Goal: Information Seeking & Learning: Learn about a topic

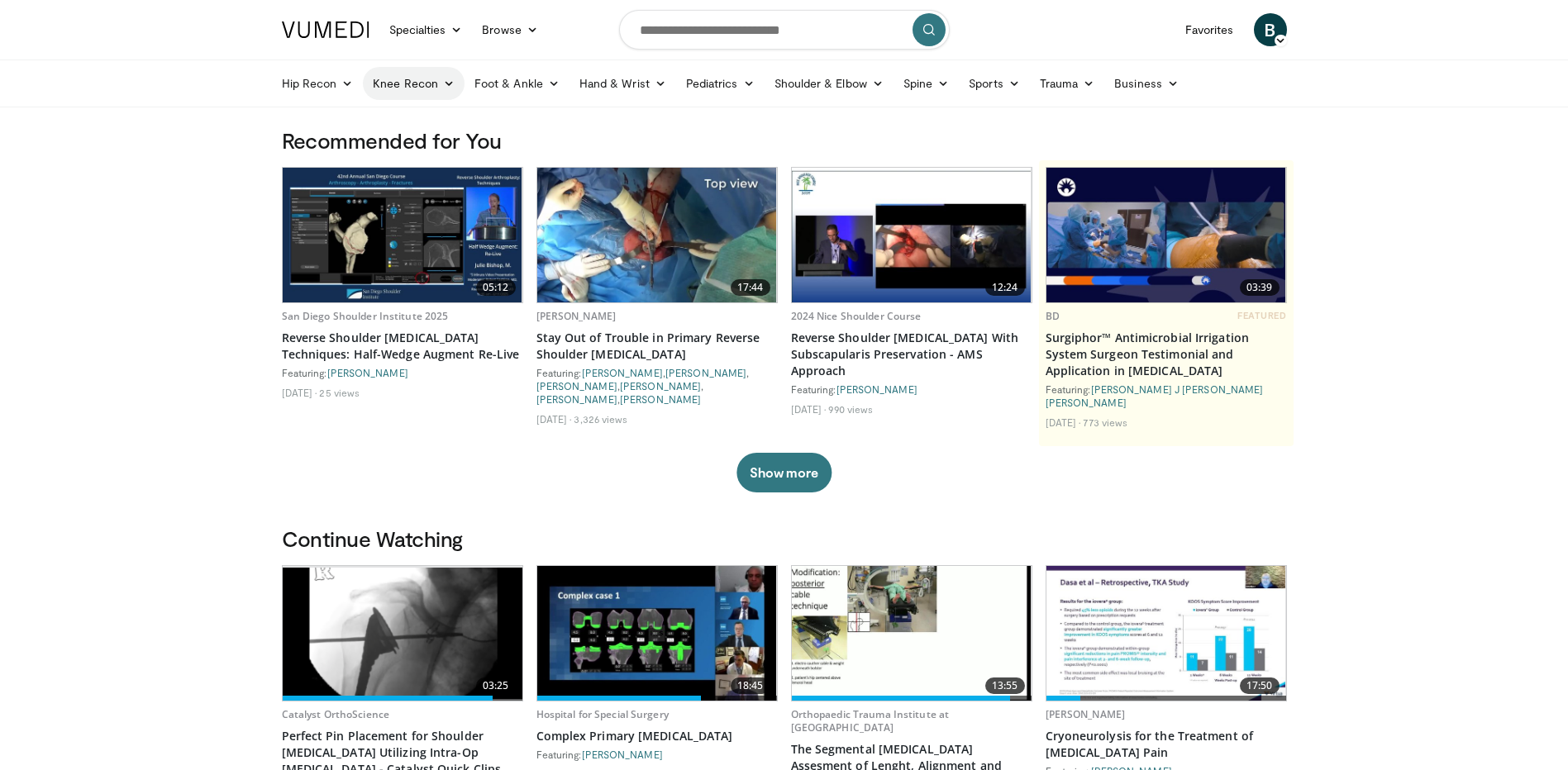
click at [438, 87] on link "Knee Recon" at bounding box center [413, 83] width 102 height 33
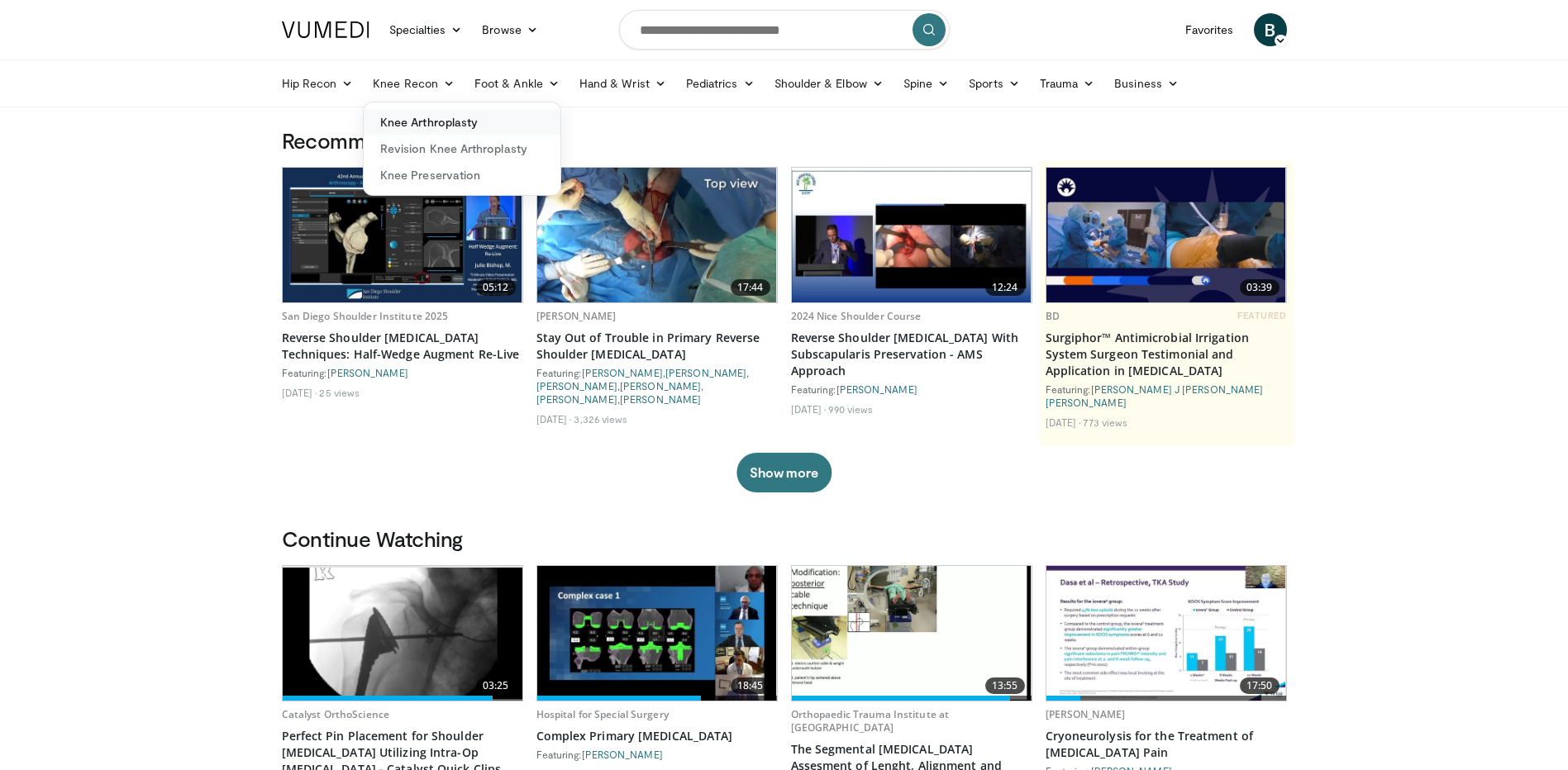
click at [433, 118] on link "Knee Arthroplasty" at bounding box center [462, 122] width 197 height 26
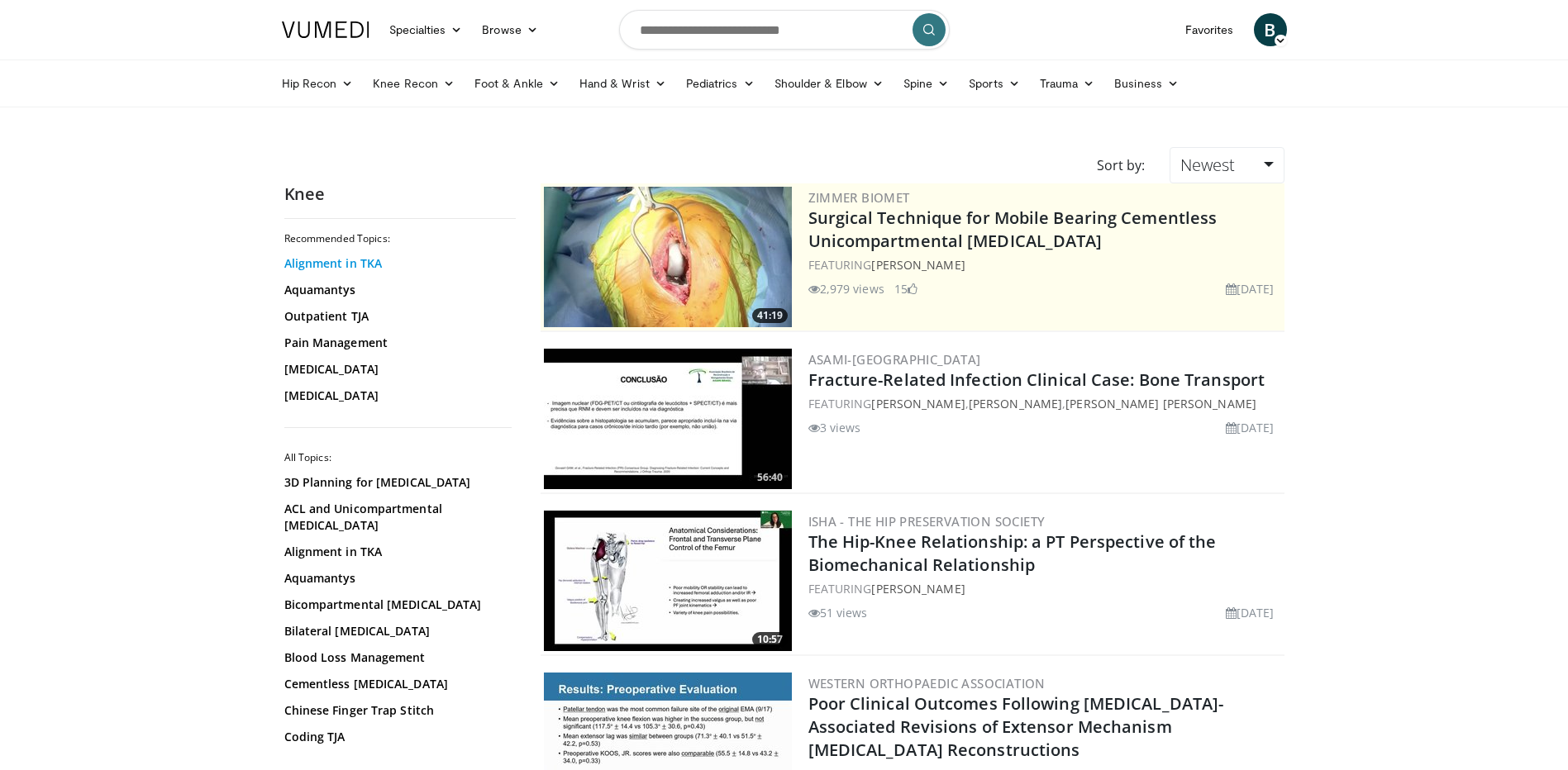
click at [304, 260] on link "Alignment in TKA" at bounding box center [396, 263] width 223 height 17
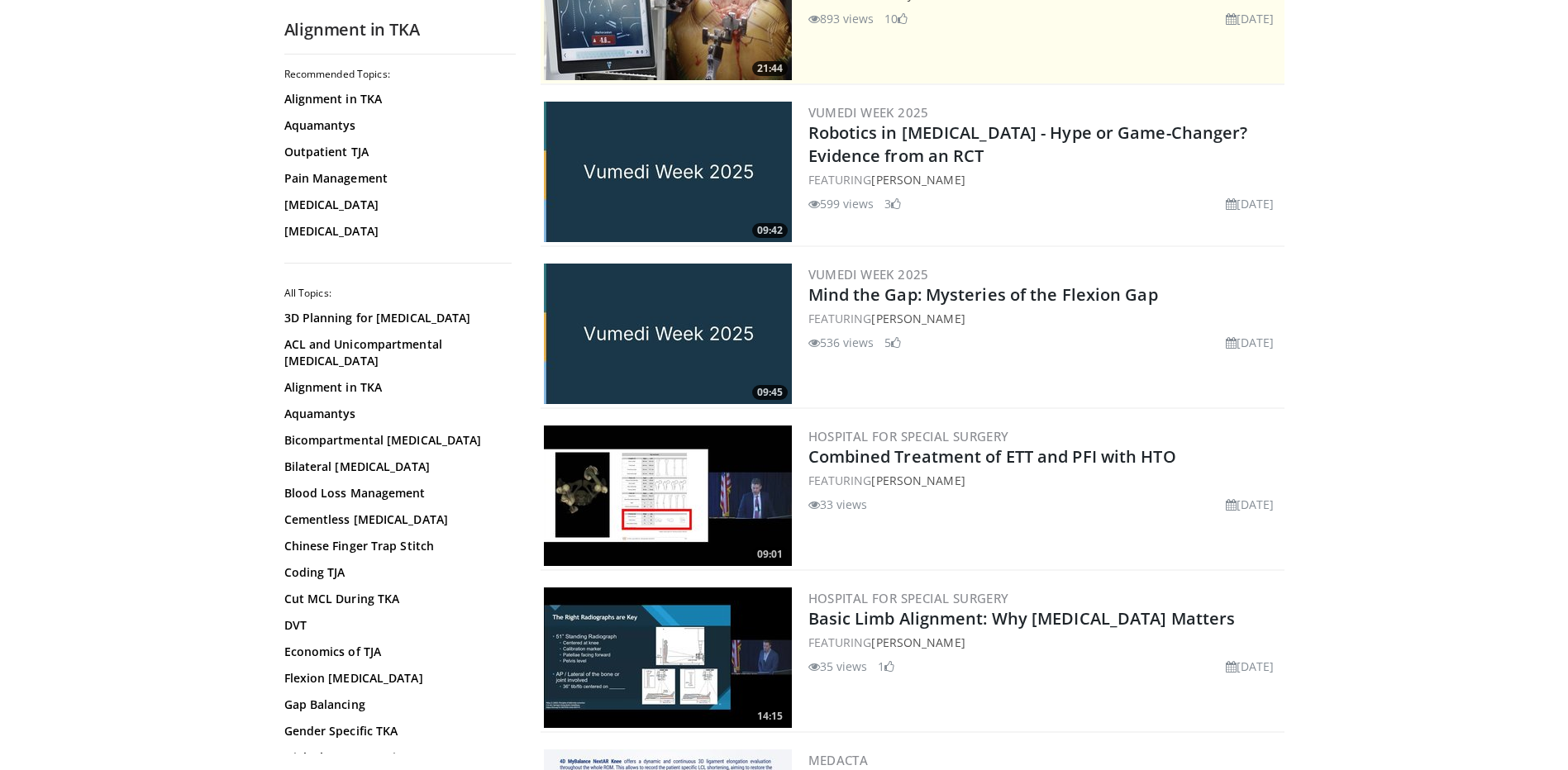
scroll to position [248, 0]
